Goal: Connect with others: Connect with other users

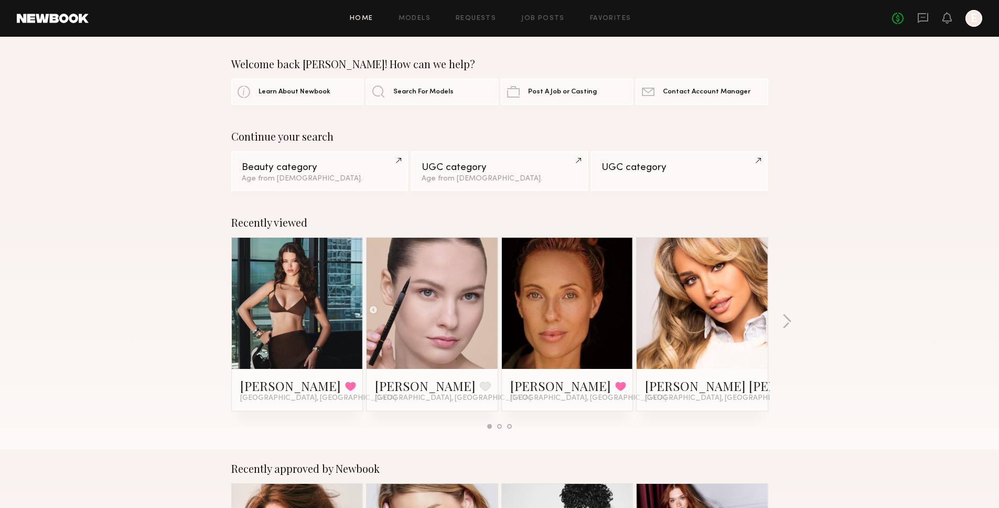
click at [915, 14] on div "No fees up to $5,000 E" at bounding box center [937, 18] width 90 height 17
click at [921, 21] on icon at bounding box center [923, 18] width 10 height 10
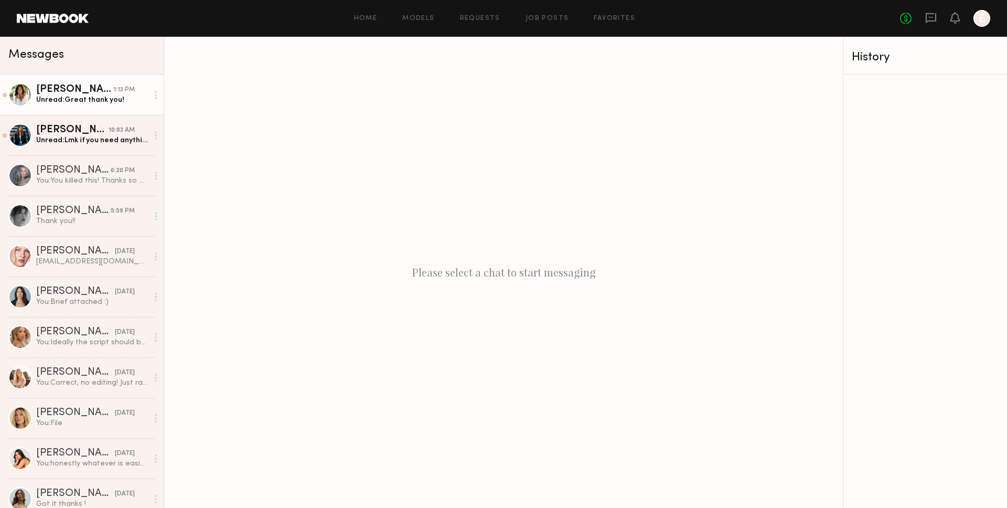
click at [64, 87] on div "[PERSON_NAME]" at bounding box center [74, 89] width 77 height 10
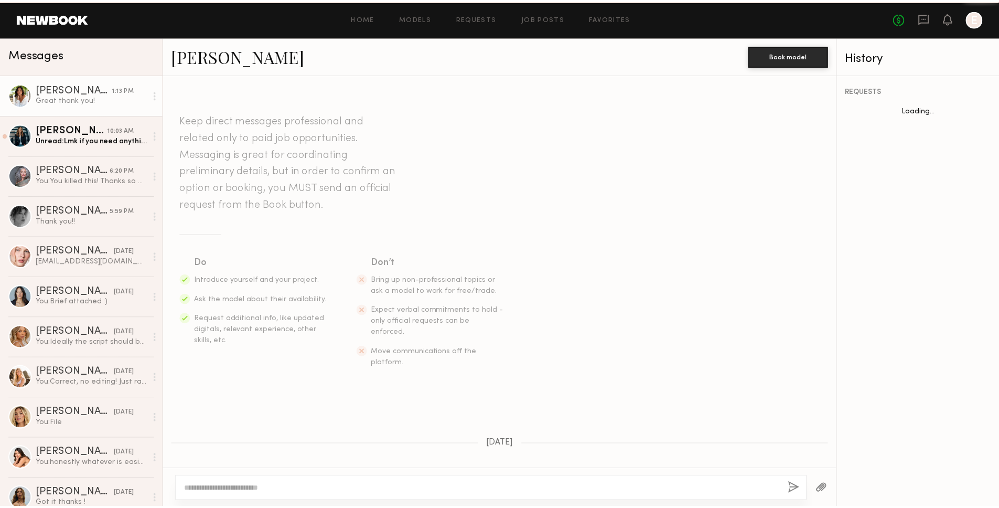
scroll to position [756, 0]
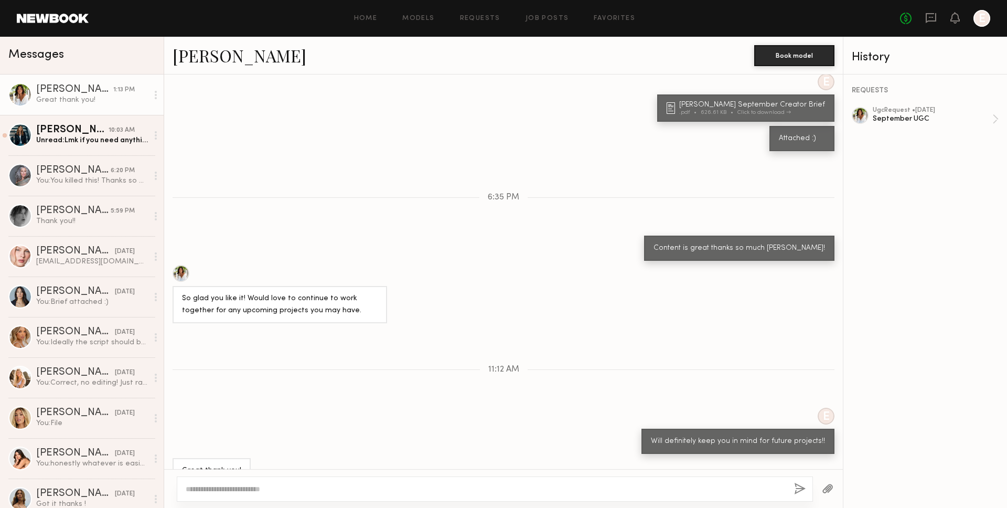
click at [436, 126] on div "Attached :)" at bounding box center [503, 138] width 679 height 25
click at [424, 14] on div "Home Models Requests Job Posts Favorites Sign Out No fees up to $5,000 E" at bounding box center [539, 18] width 901 height 17
click at [432, 19] on link "Models" at bounding box center [418, 18] width 32 height 7
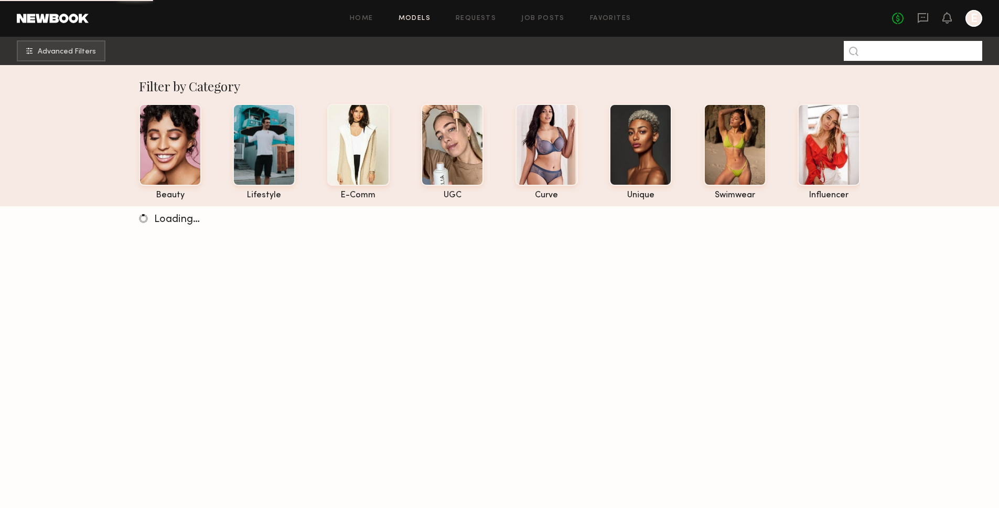
click at [918, 57] on input at bounding box center [913, 51] width 138 height 20
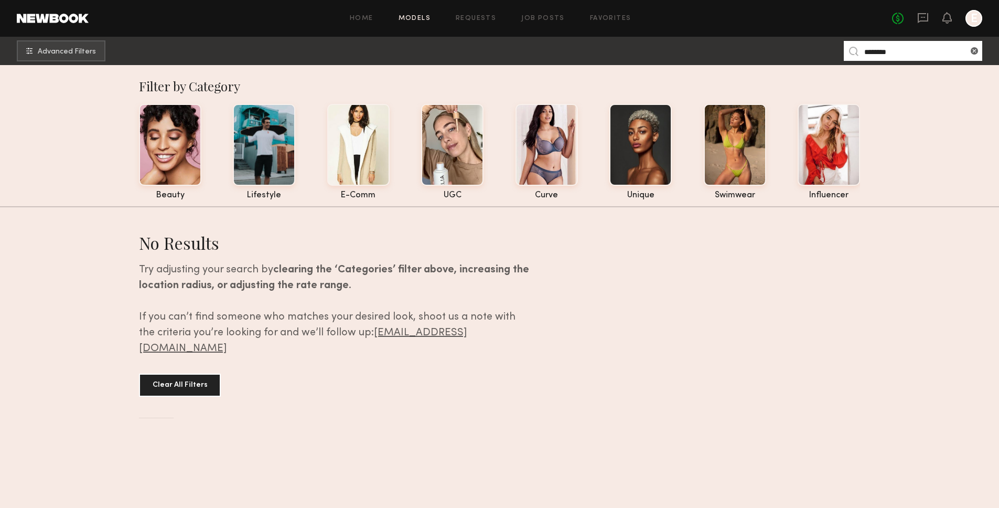
type input "*******"
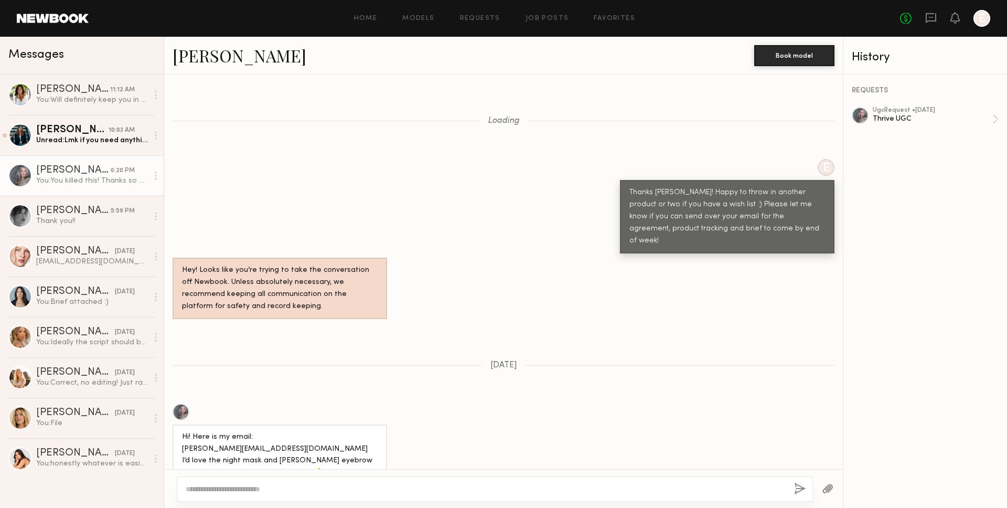
scroll to position [690, 0]
